Goal: Navigation & Orientation: Find specific page/section

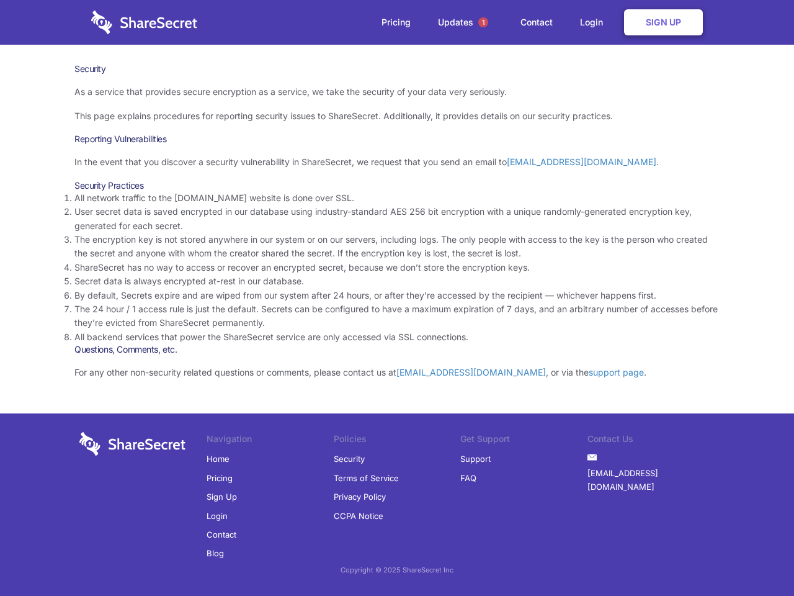
click at [397, 298] on li "By default, Secrets expire and are wiped from our system after 24 hours, or aft…" at bounding box center [396, 296] width 645 height 14
click at [483, 22] on span "1" at bounding box center [483, 22] width 10 height 10
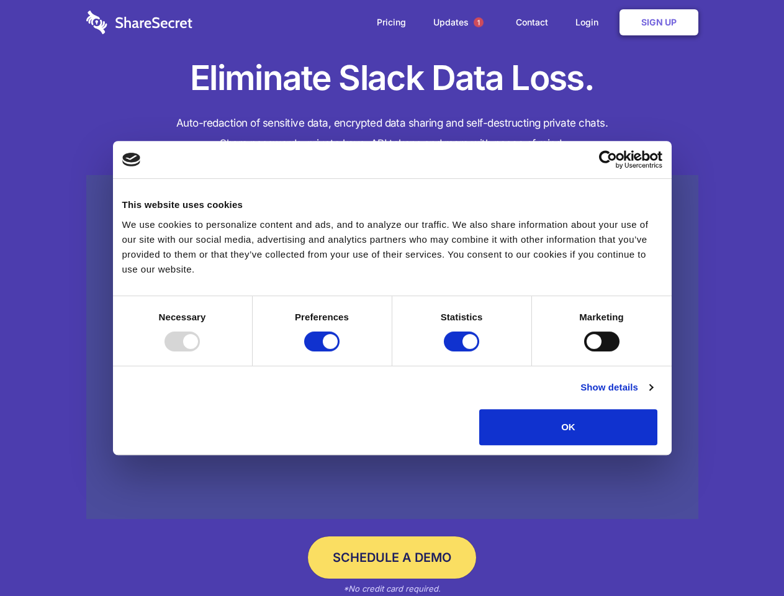
click at [200, 351] on div at bounding box center [181, 341] width 35 height 20
click at [339, 351] on input "Preferences" at bounding box center [321, 341] width 35 height 20
checkbox input "false"
click at [463, 351] on input "Statistics" at bounding box center [461, 341] width 35 height 20
checkbox input "false"
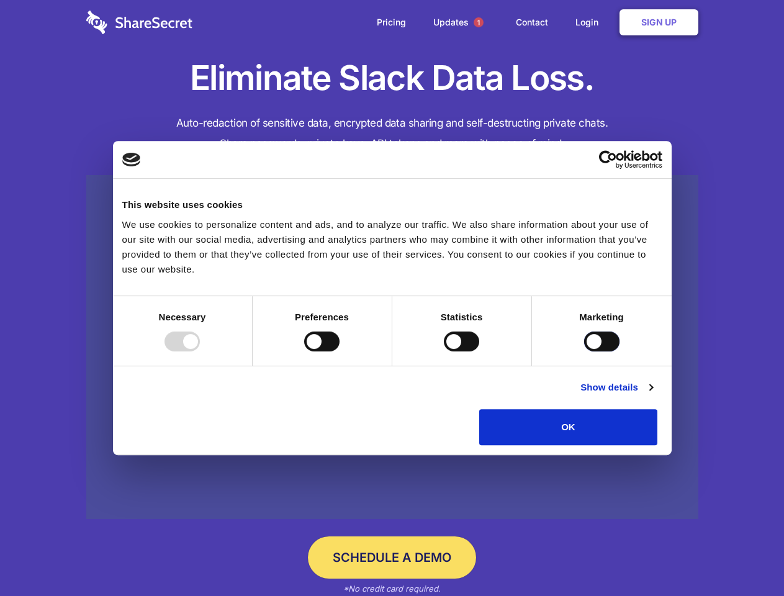
click at [584, 351] on input "Marketing" at bounding box center [601, 341] width 35 height 20
checkbox input "true"
